Goal: Task Accomplishment & Management: Manage account settings

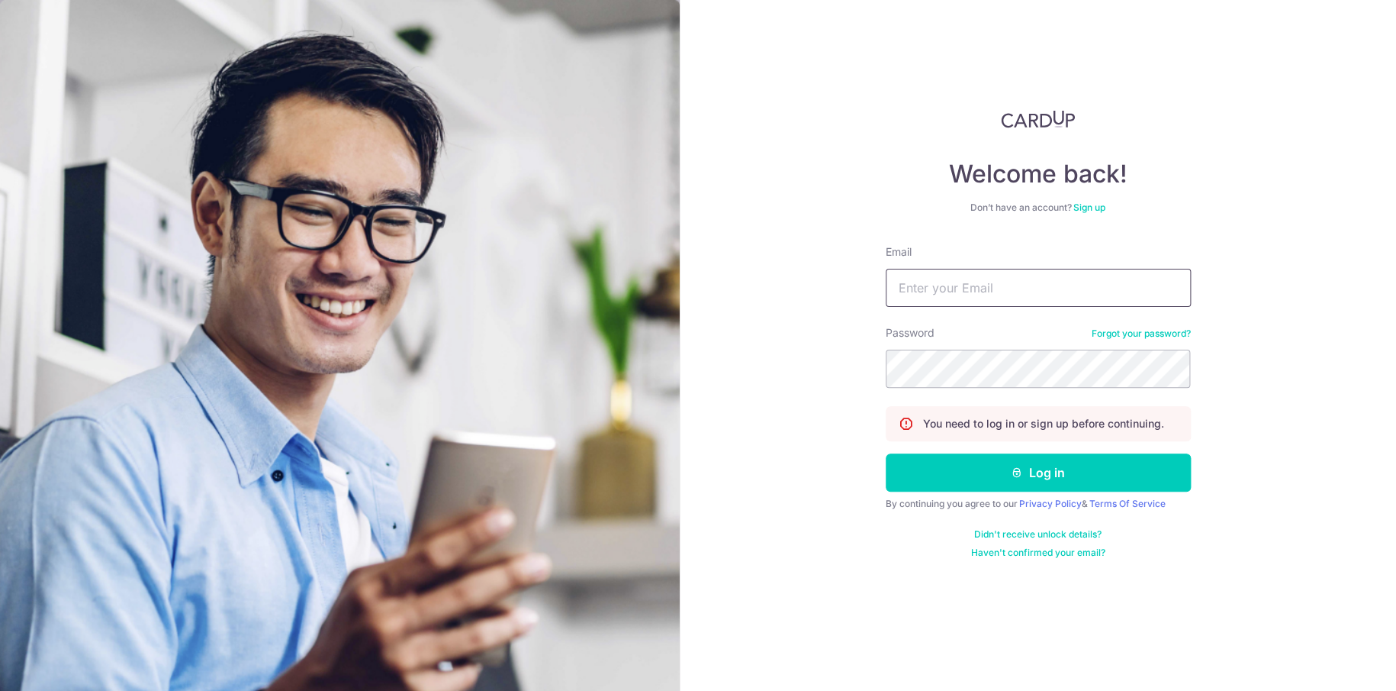
click at [931, 291] on input "Email" at bounding box center [1038, 288] width 305 height 38
paste input "[PERSON_NAME][EMAIL_ADDRESS][DOMAIN_NAME]"
type input "[PERSON_NAME][EMAIL_ADDRESS][DOMAIN_NAME]"
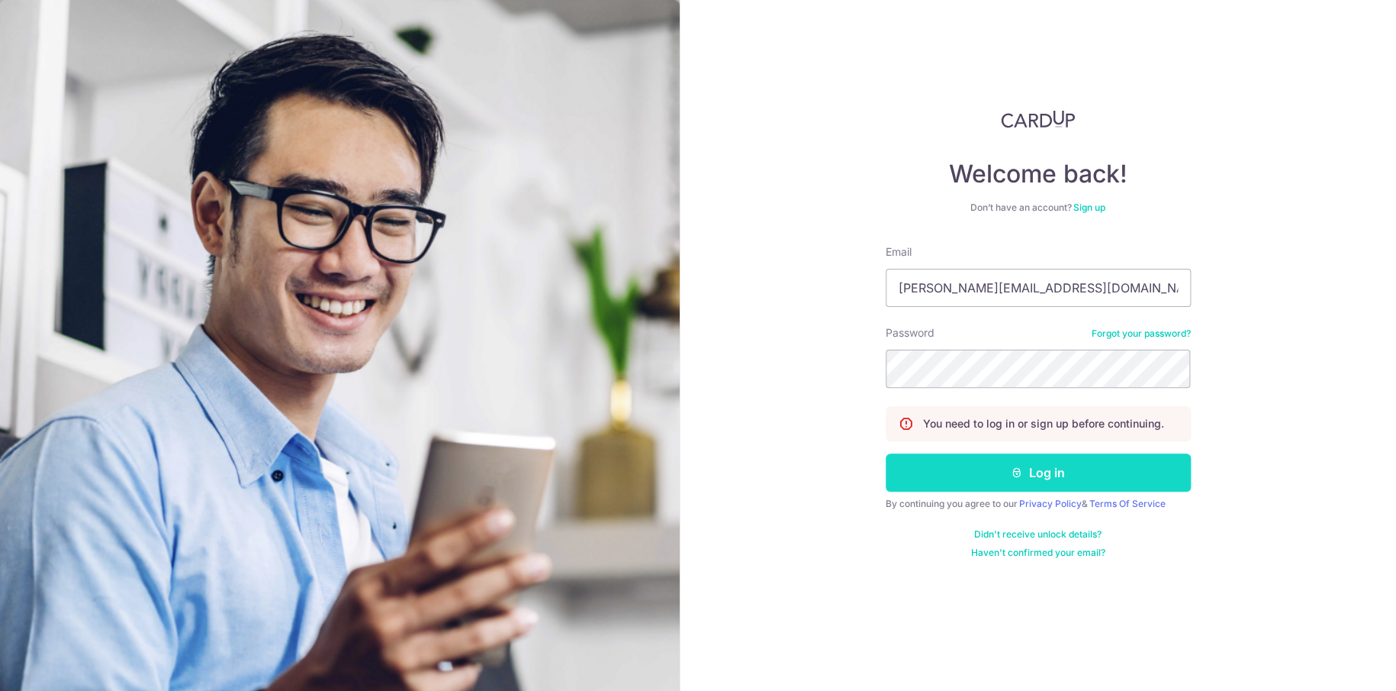
click at [1019, 475] on icon "submit" at bounding box center [1017, 472] width 12 height 12
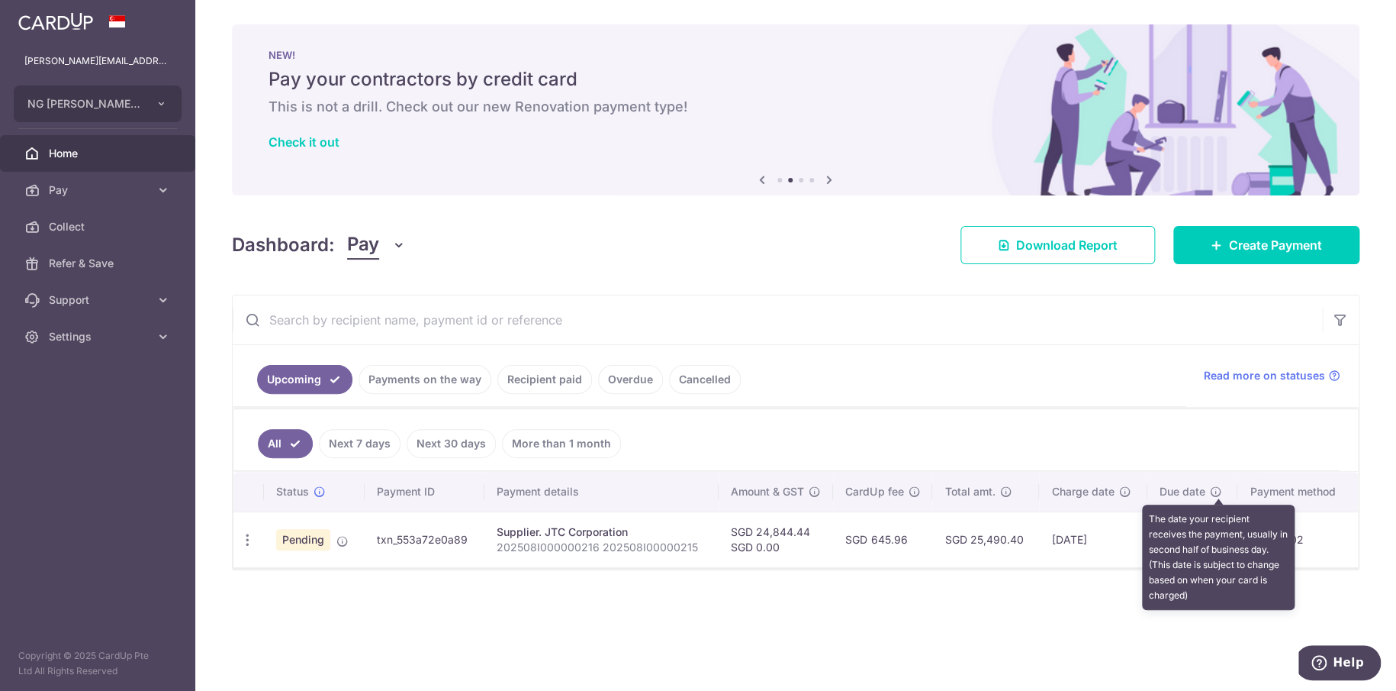
click at [1217, 488] on icon at bounding box center [1216, 491] width 12 height 12
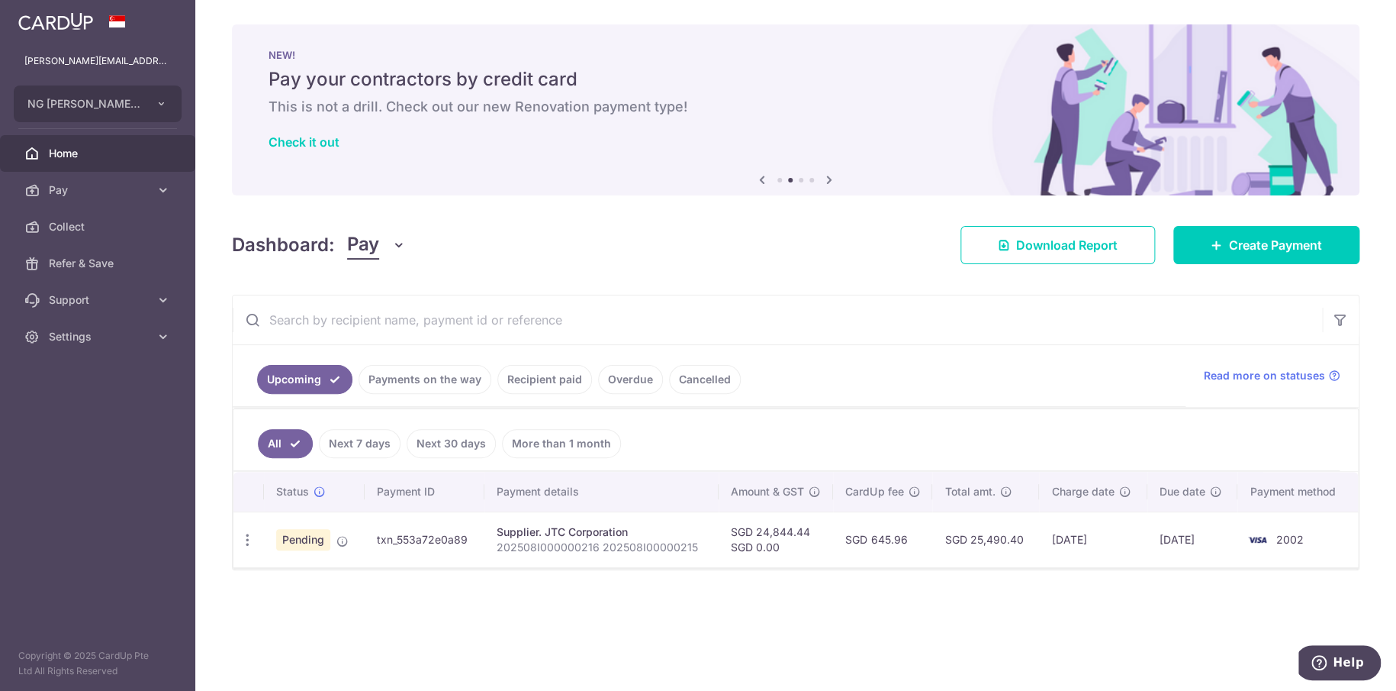
click at [420, 379] on link "Payments on the way" at bounding box center [425, 379] width 133 height 29
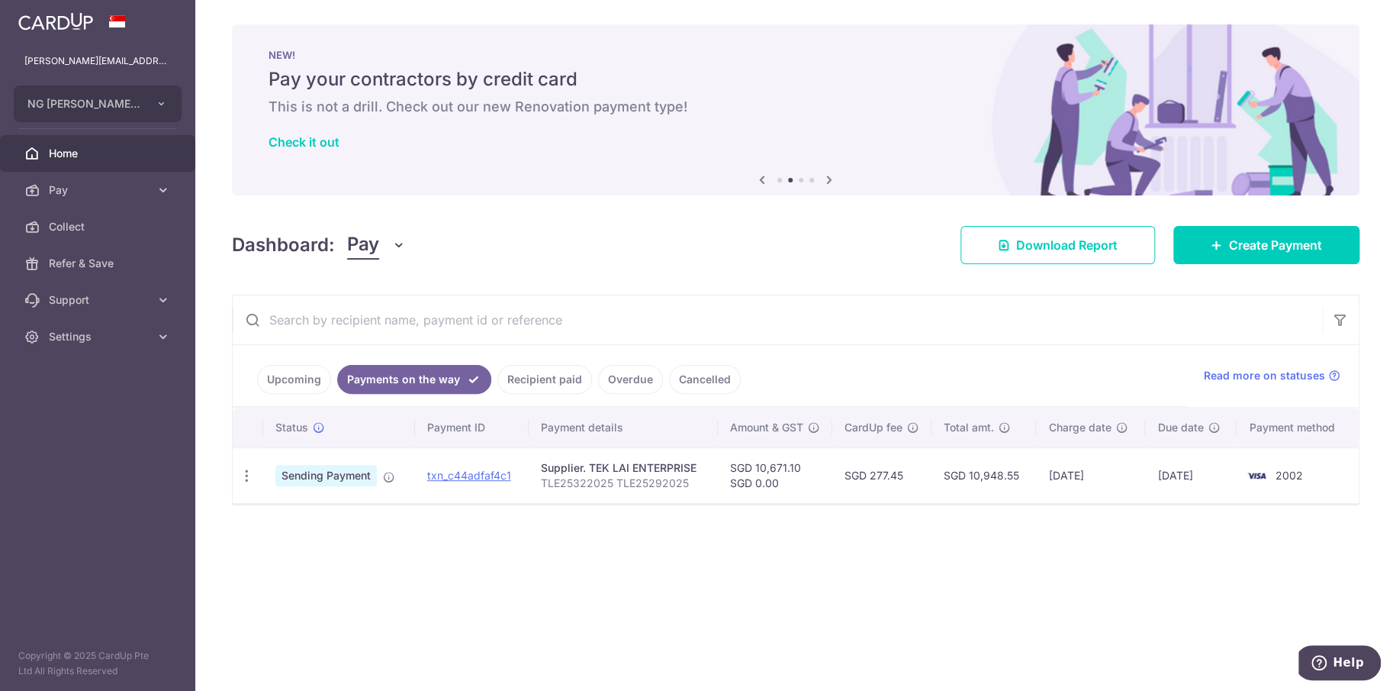
click at [529, 374] on link "Recipient paid" at bounding box center [545, 379] width 95 height 29
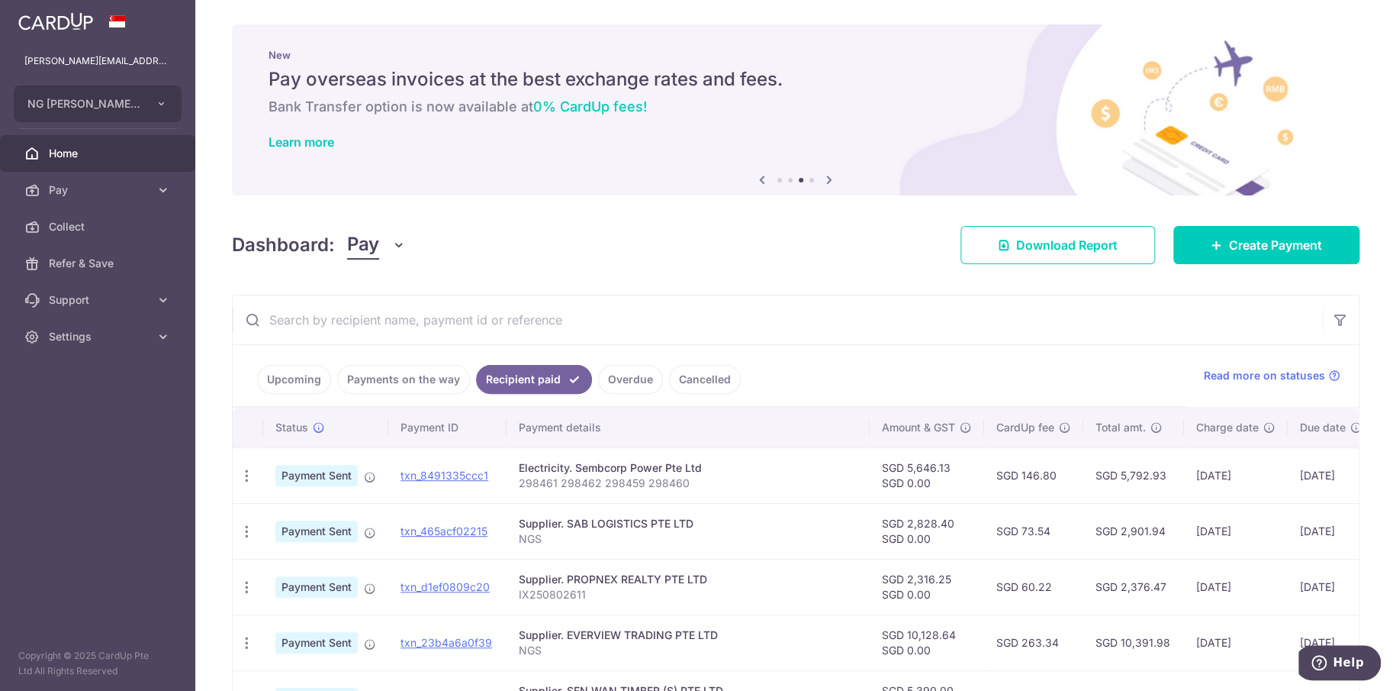
click at [856, 369] on ul "Upcoming Payments on the way Recipient paid Overdue Cancelled" at bounding box center [709, 376] width 953 height 62
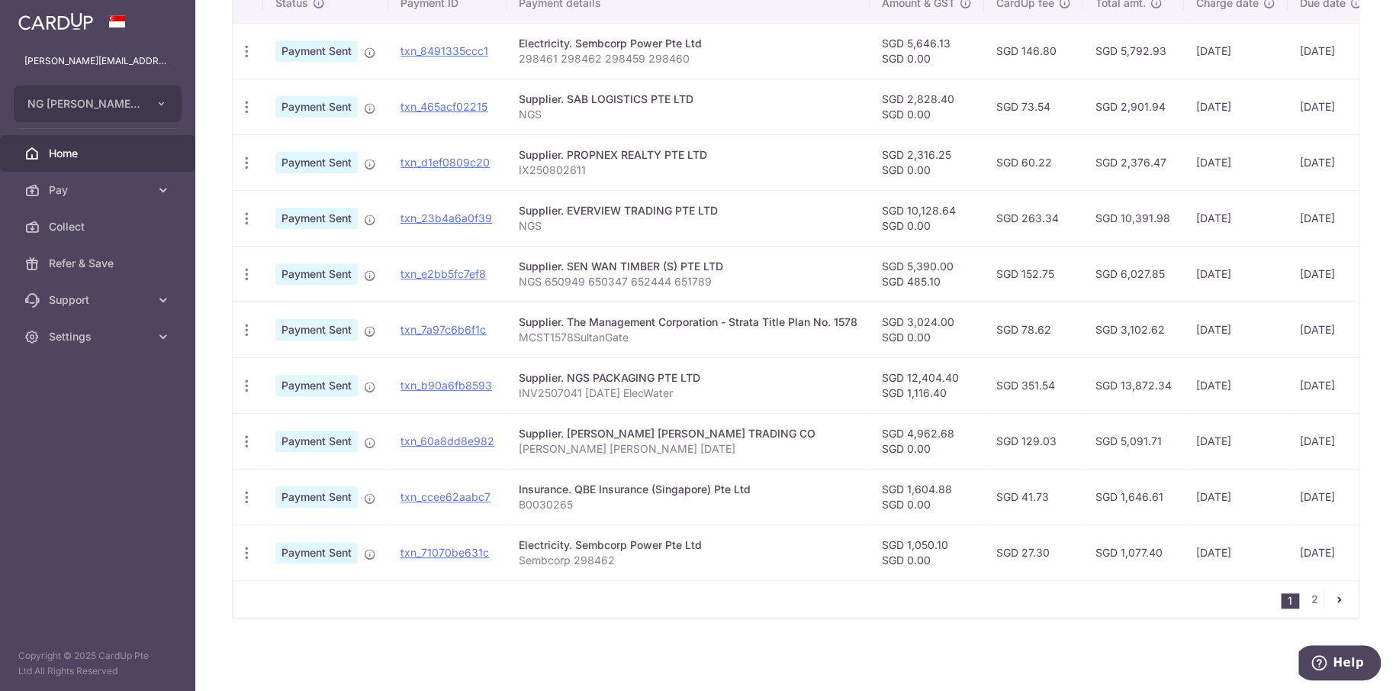
scroll to position [431, 0]
click at [1306, 593] on link "2" at bounding box center [1315, 599] width 18 height 18
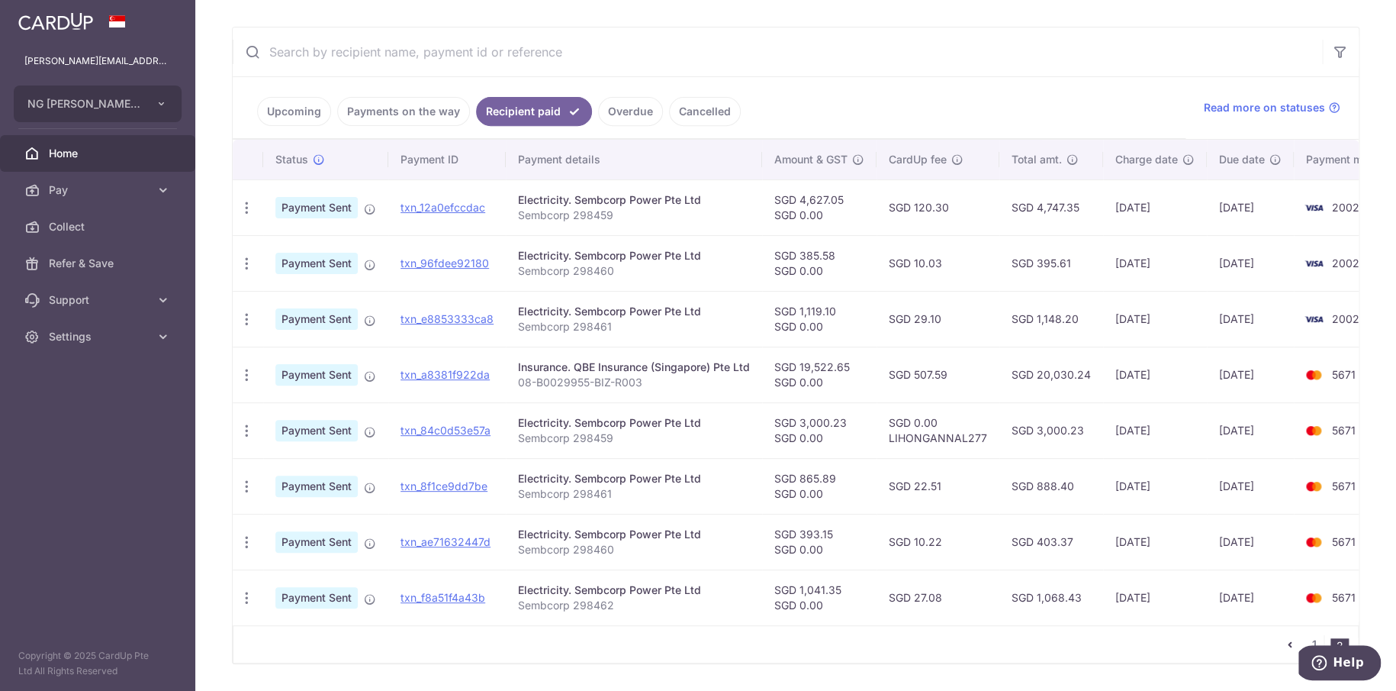
scroll to position [320, 0]
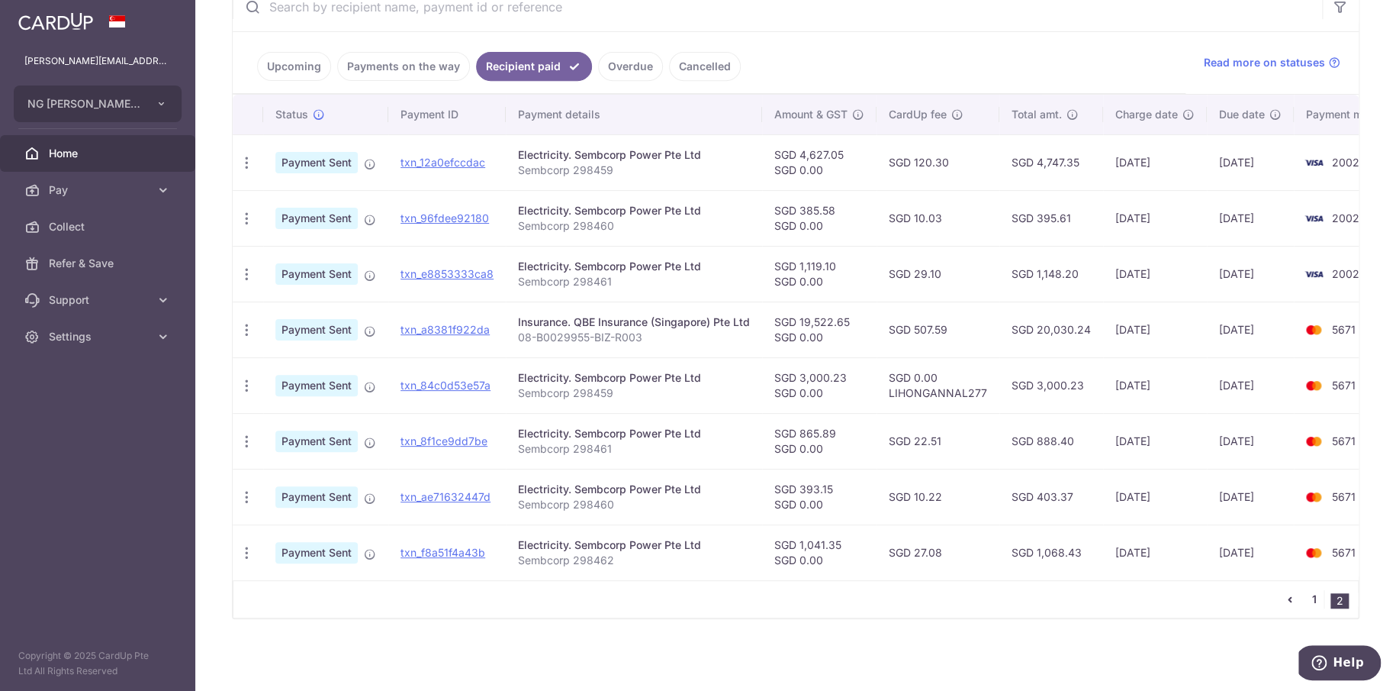
click at [1306, 597] on link "1" at bounding box center [1315, 599] width 18 height 18
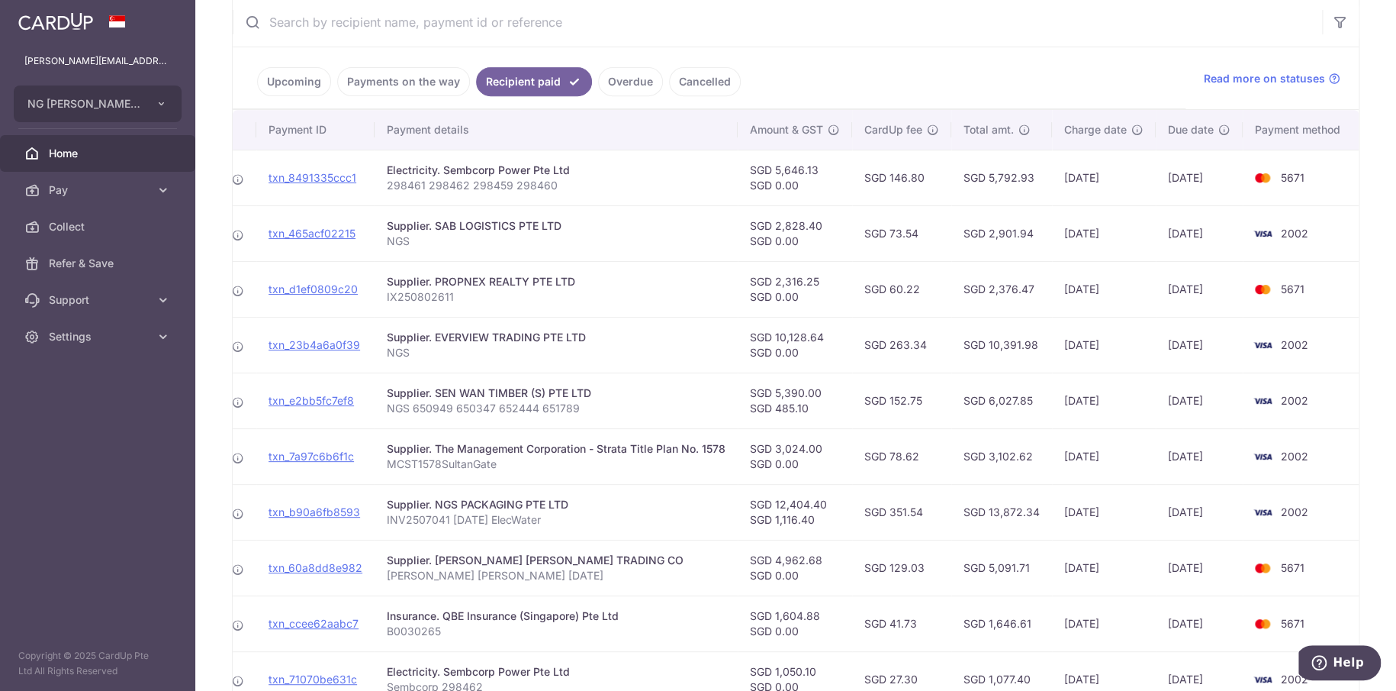
scroll to position [0, 0]
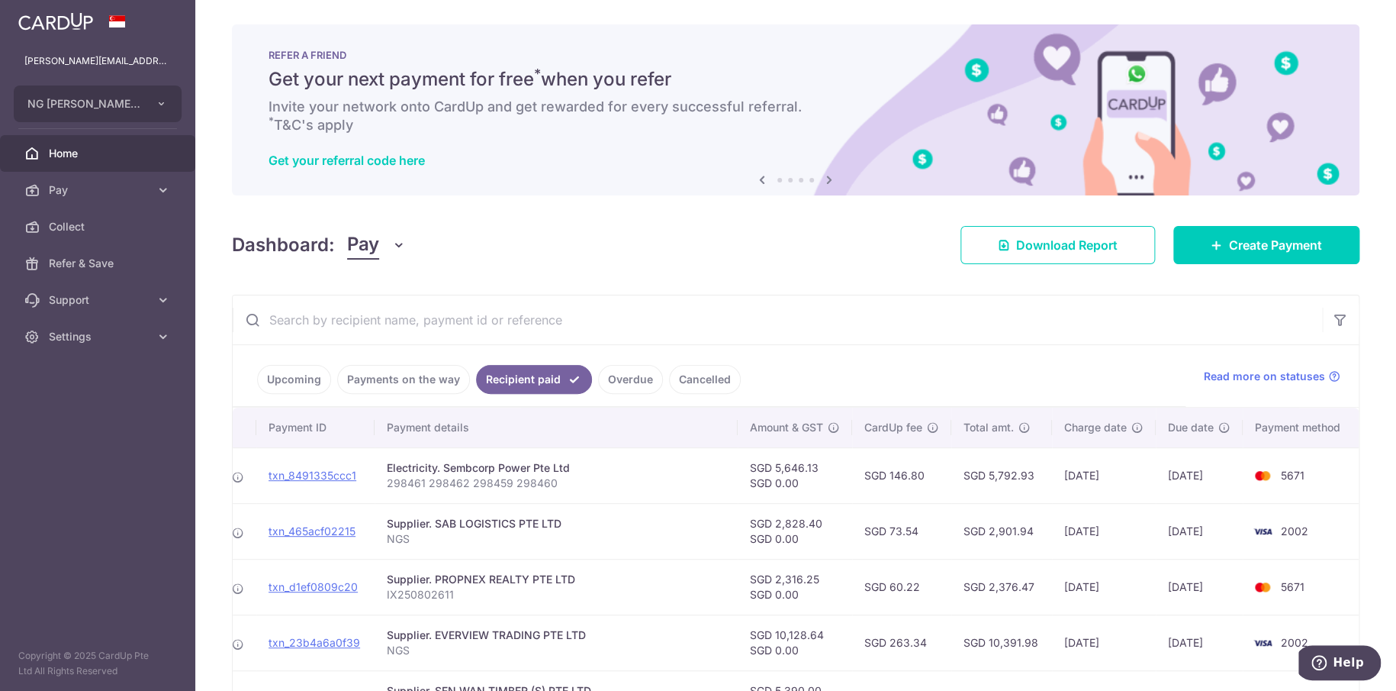
click at [408, 378] on link "Payments on the way" at bounding box center [403, 379] width 133 height 29
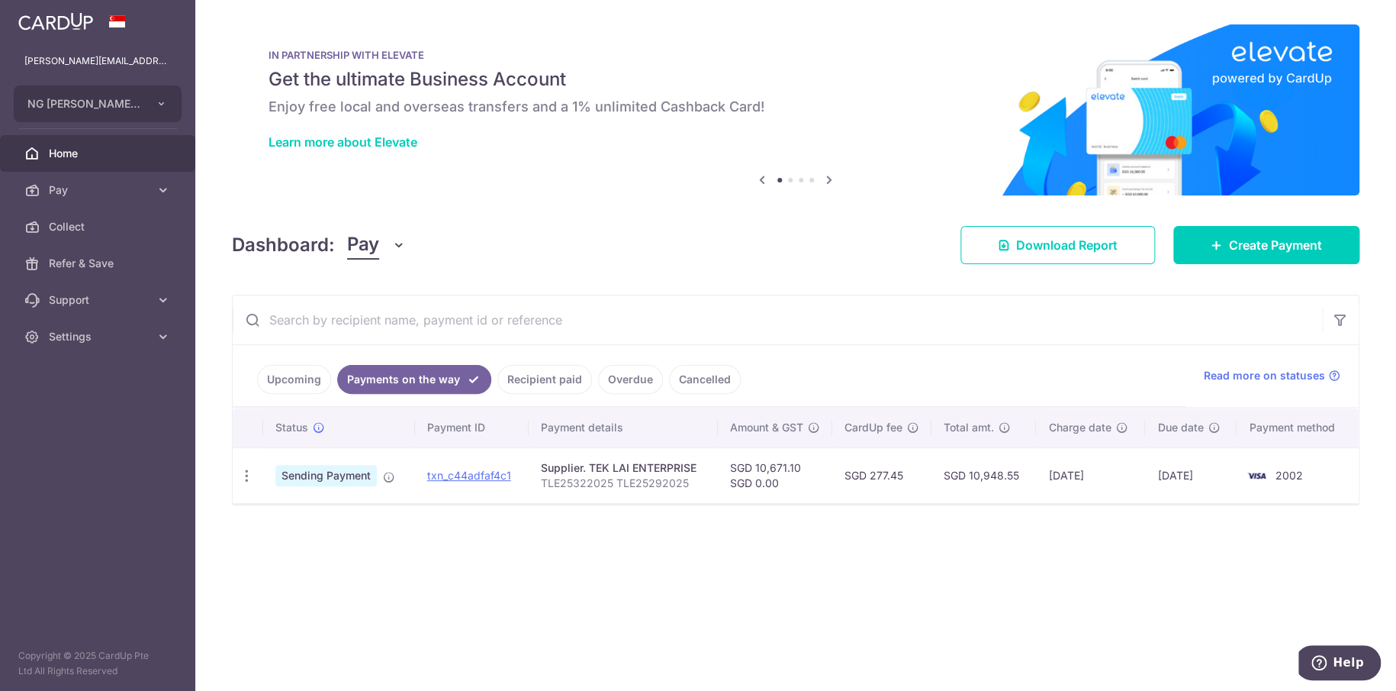
click at [307, 372] on link "Upcoming" at bounding box center [294, 379] width 74 height 29
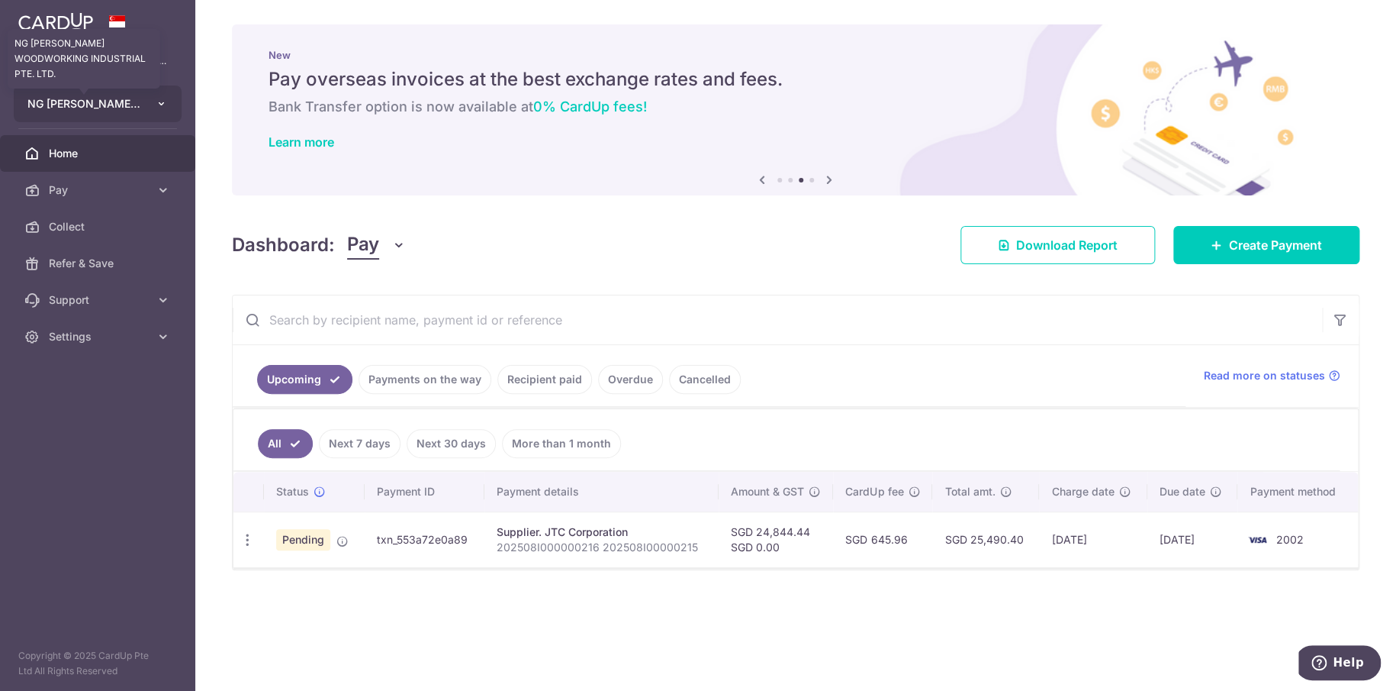
click at [124, 105] on span "NG GUAN SENG WOODWORKING INDUSTRIAL PTE. LTD." at bounding box center [83, 103] width 113 height 15
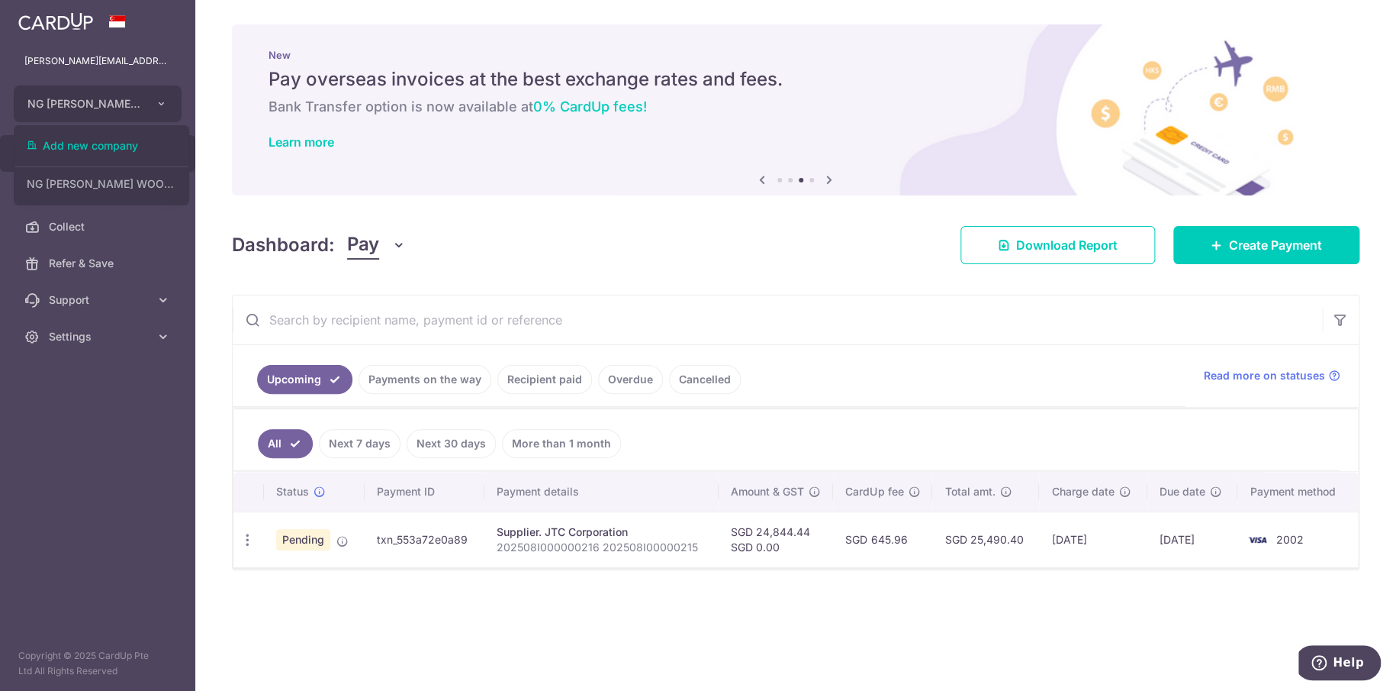
click at [76, 424] on aside "jane@ngs.com.sg NG GUAN SENG WOODWORKING INDUSTRIAL PTE. LTD. Add new company N…" at bounding box center [97, 345] width 195 height 691
click at [105, 330] on span "Settings" at bounding box center [99, 336] width 101 height 15
click at [72, 408] on span "Logout" at bounding box center [99, 409] width 101 height 15
